Goal: Information Seeking & Learning: Learn about a topic

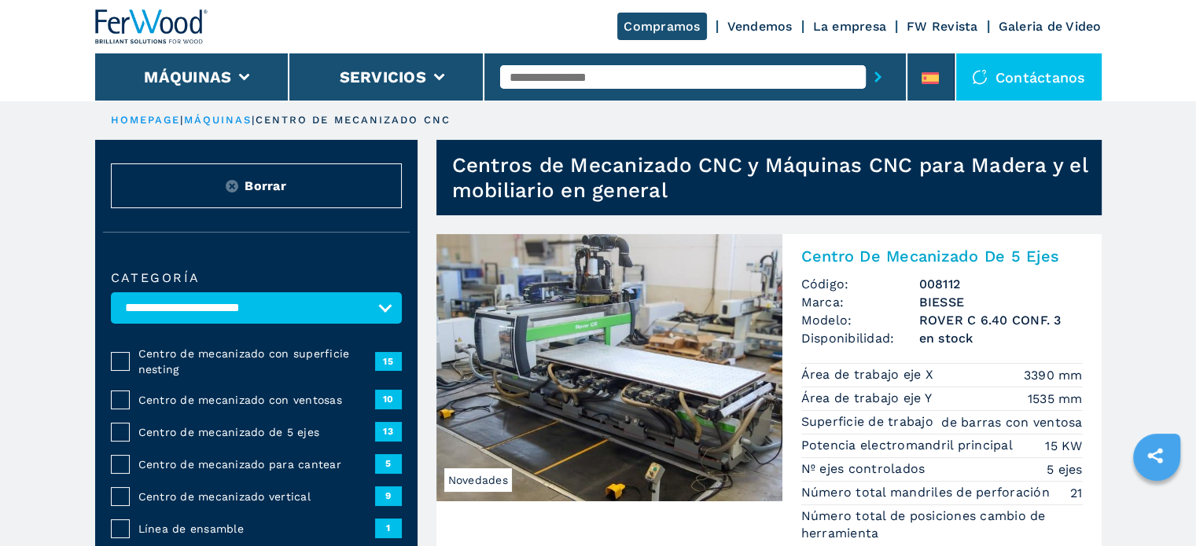
click at [175, 359] on span "Centro de mecanizado con superficie nesting" at bounding box center [256, 361] width 237 height 31
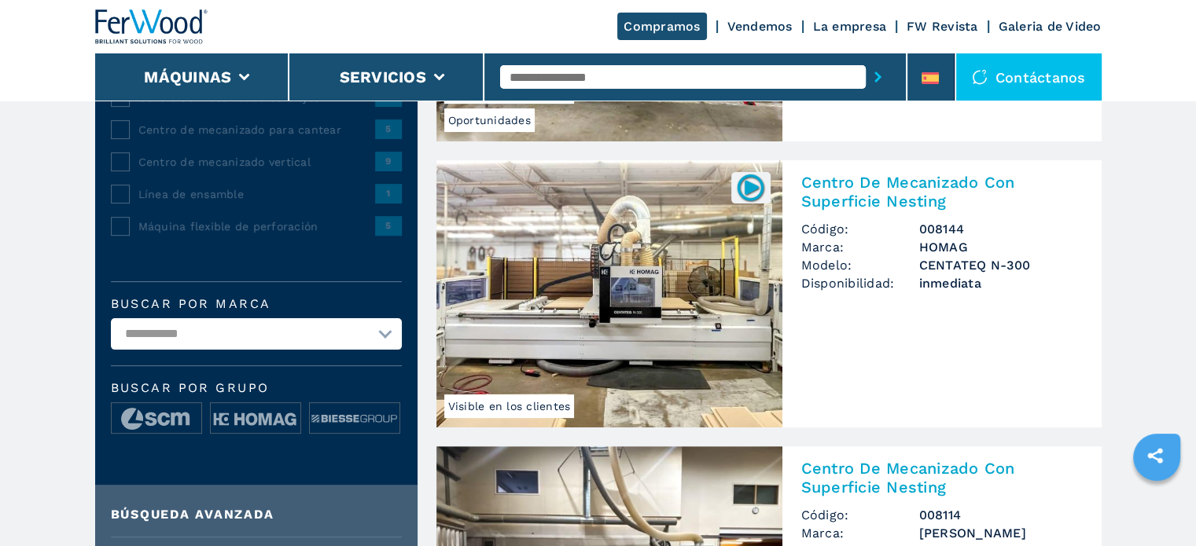
scroll to position [393, 0]
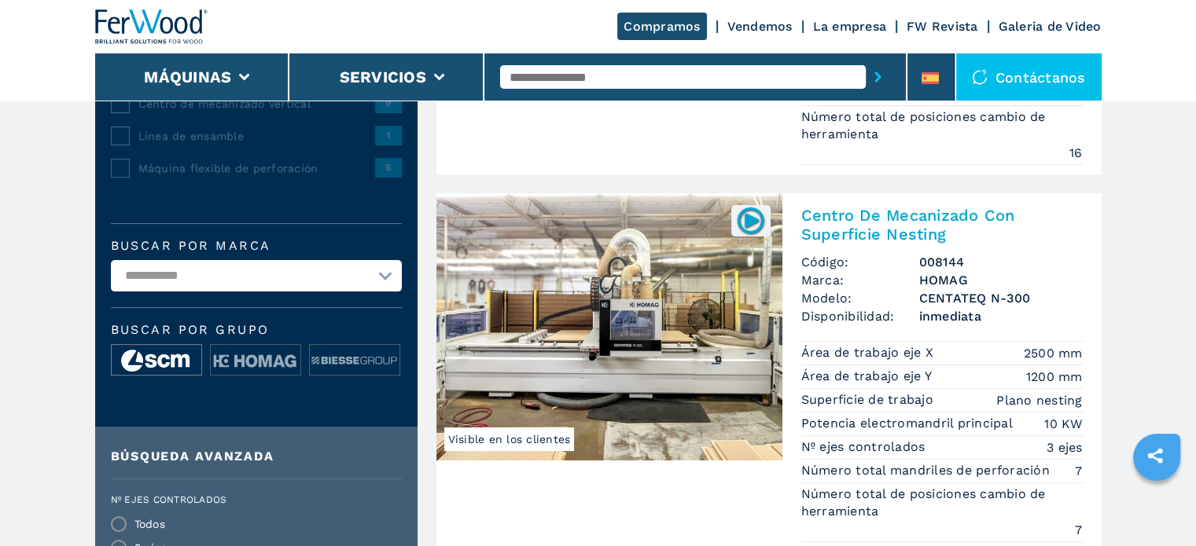
click at [157, 355] on img at bounding box center [157, 360] width 90 height 31
click at [170, 355] on img at bounding box center [157, 360] width 90 height 31
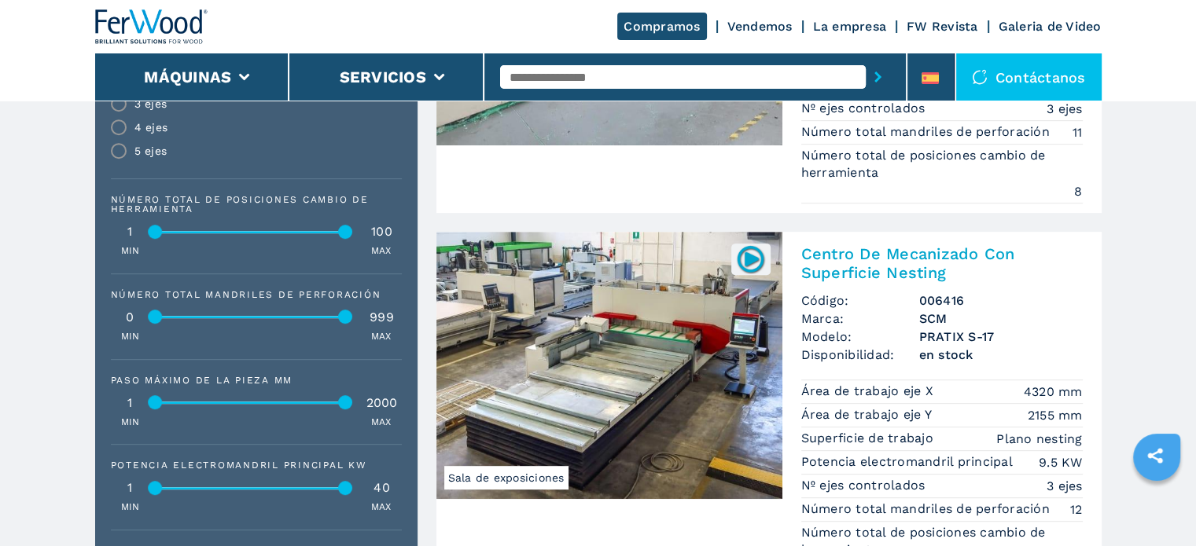
scroll to position [786, 0]
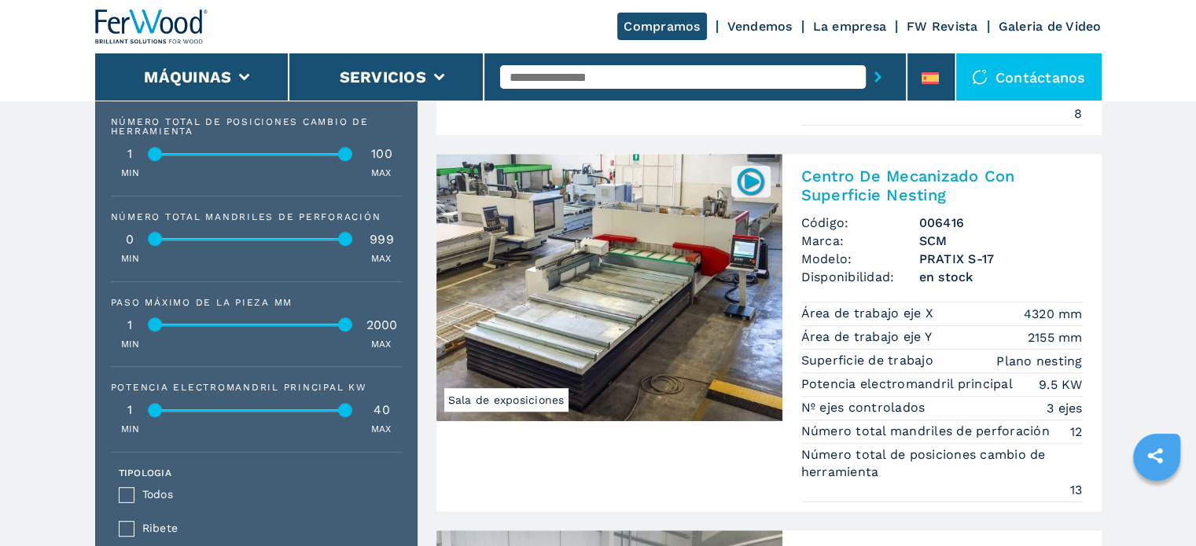
click at [589, 301] on img at bounding box center [609, 287] width 346 height 267
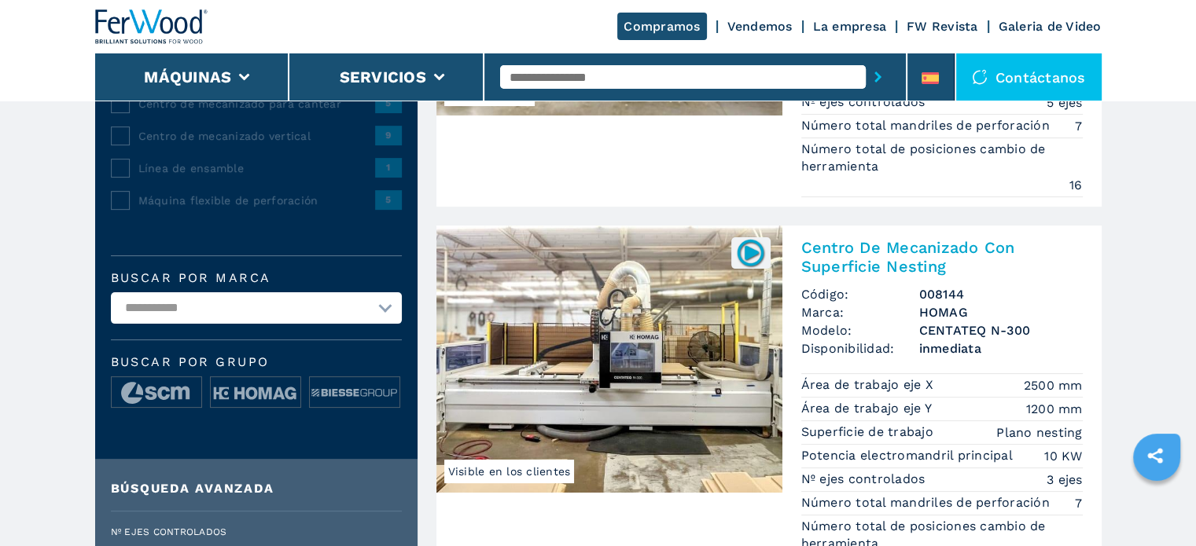
scroll to position [393, 0]
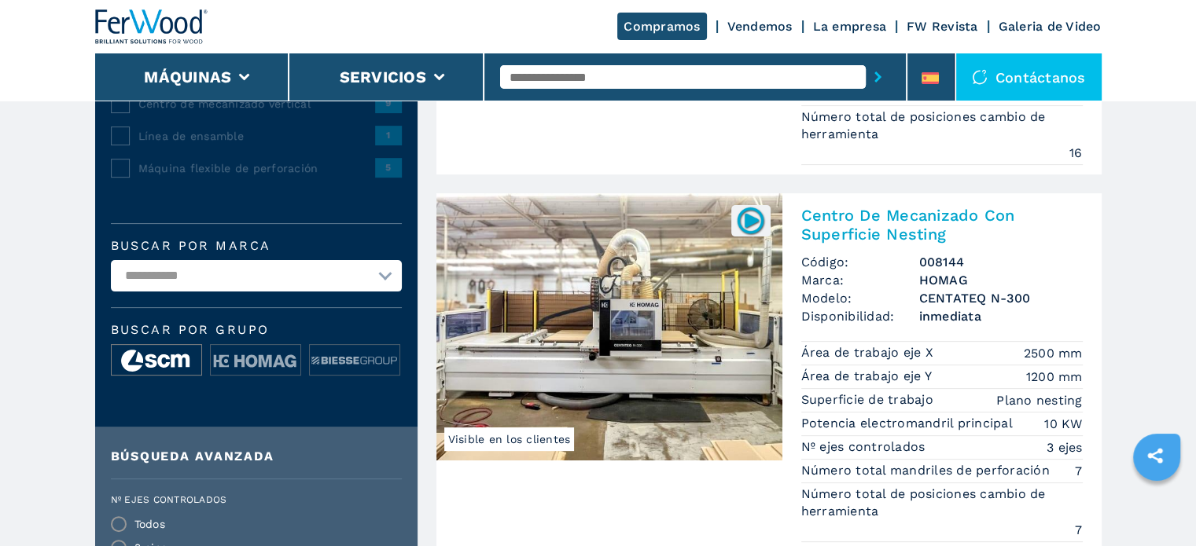
click at [174, 348] on img at bounding box center [157, 360] width 90 height 31
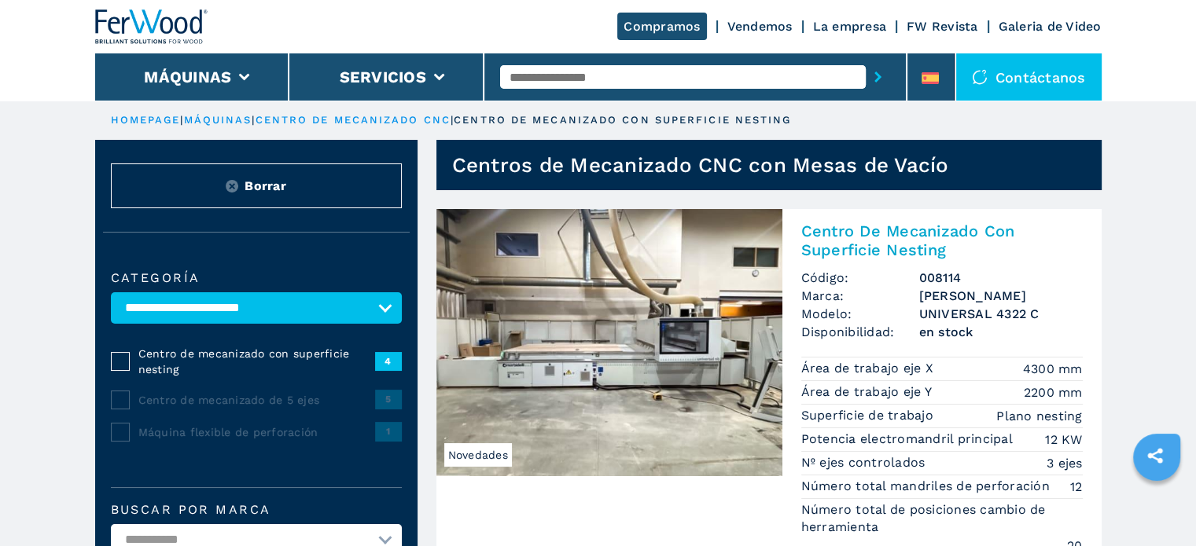
click at [686, 292] on img at bounding box center [609, 342] width 346 height 267
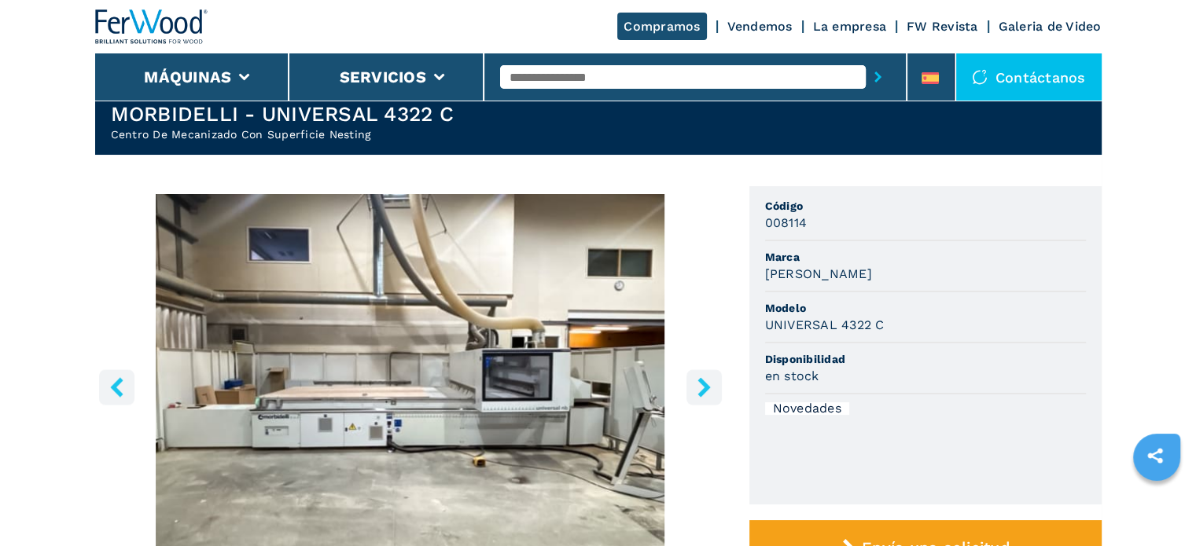
scroll to position [79, 0]
